Goal: Task Accomplishment & Management: Manage account settings

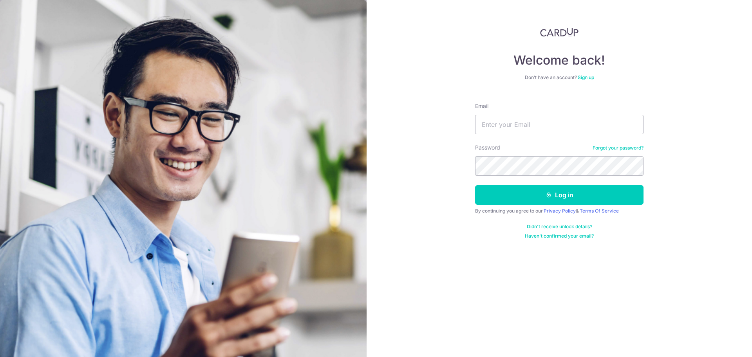
click at [529, 141] on form "Email Password Forgot your password? Log in By continuing you agree to our Priv…" at bounding box center [559, 167] width 168 height 143
click at [535, 131] on input "Email" at bounding box center [559, 125] width 168 height 20
type input "[EMAIL_ADDRESS][DOMAIN_NAME]"
click at [536, 191] on button "Log in" at bounding box center [559, 195] width 168 height 20
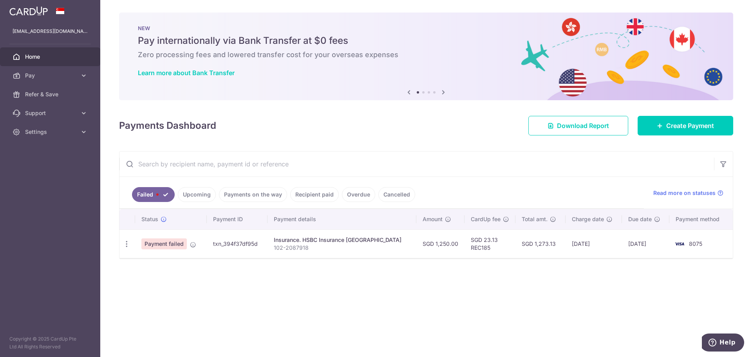
click at [138, 245] on td "Payment failed" at bounding box center [171, 243] width 72 height 29
click at [129, 244] on icon "button" at bounding box center [127, 244] width 8 height 8
click at [139, 265] on link "Update payment" at bounding box center [160, 265] width 81 height 19
radio input "true"
type input "1,250.00"
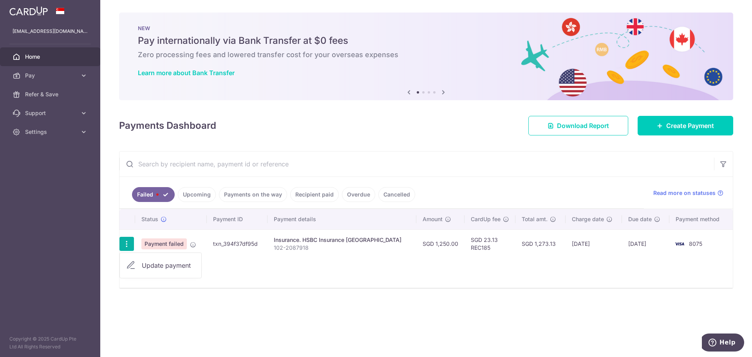
type input "102-2087918"
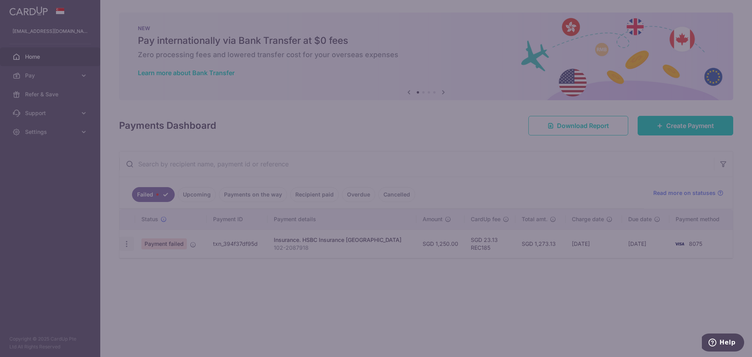
type input "REC185"
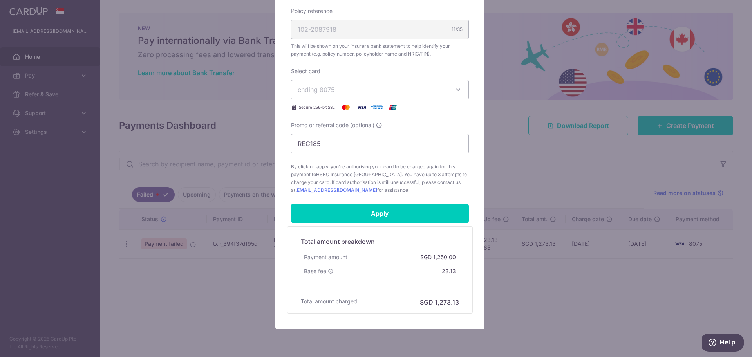
scroll to position [249, 0]
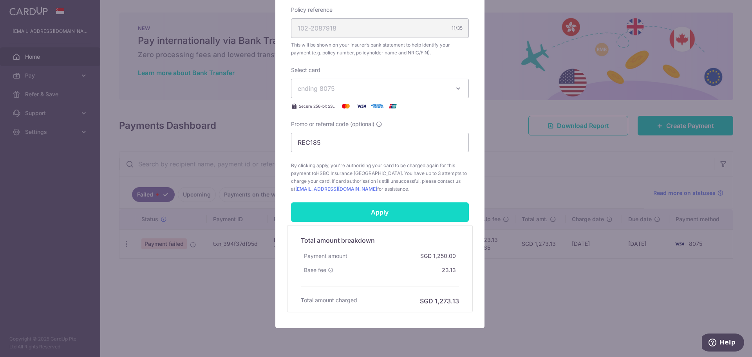
click at [365, 202] on input "Apply" at bounding box center [380, 212] width 178 height 20
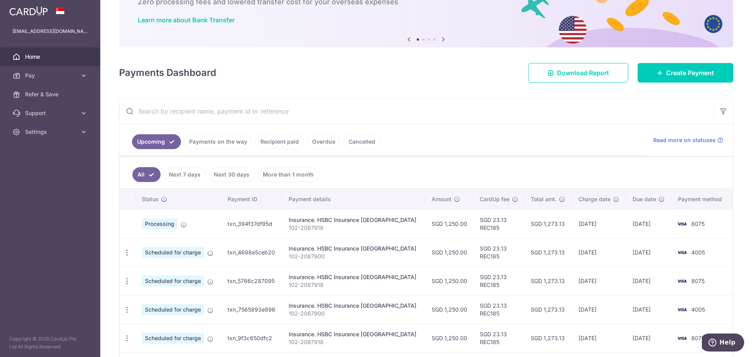
scroll to position [115, 0]
